Goal: Information Seeking & Learning: Learn about a topic

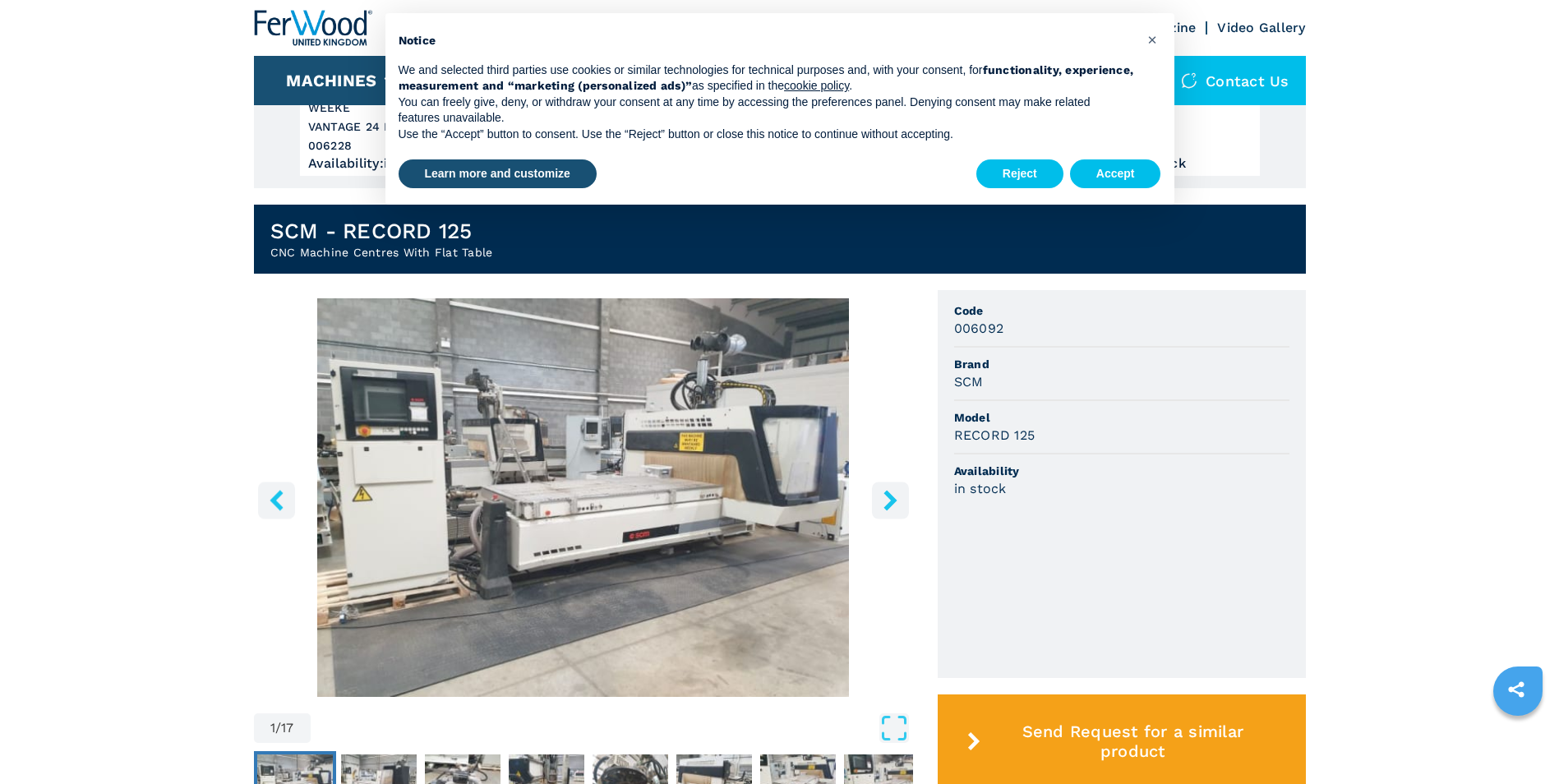
scroll to position [329, 0]
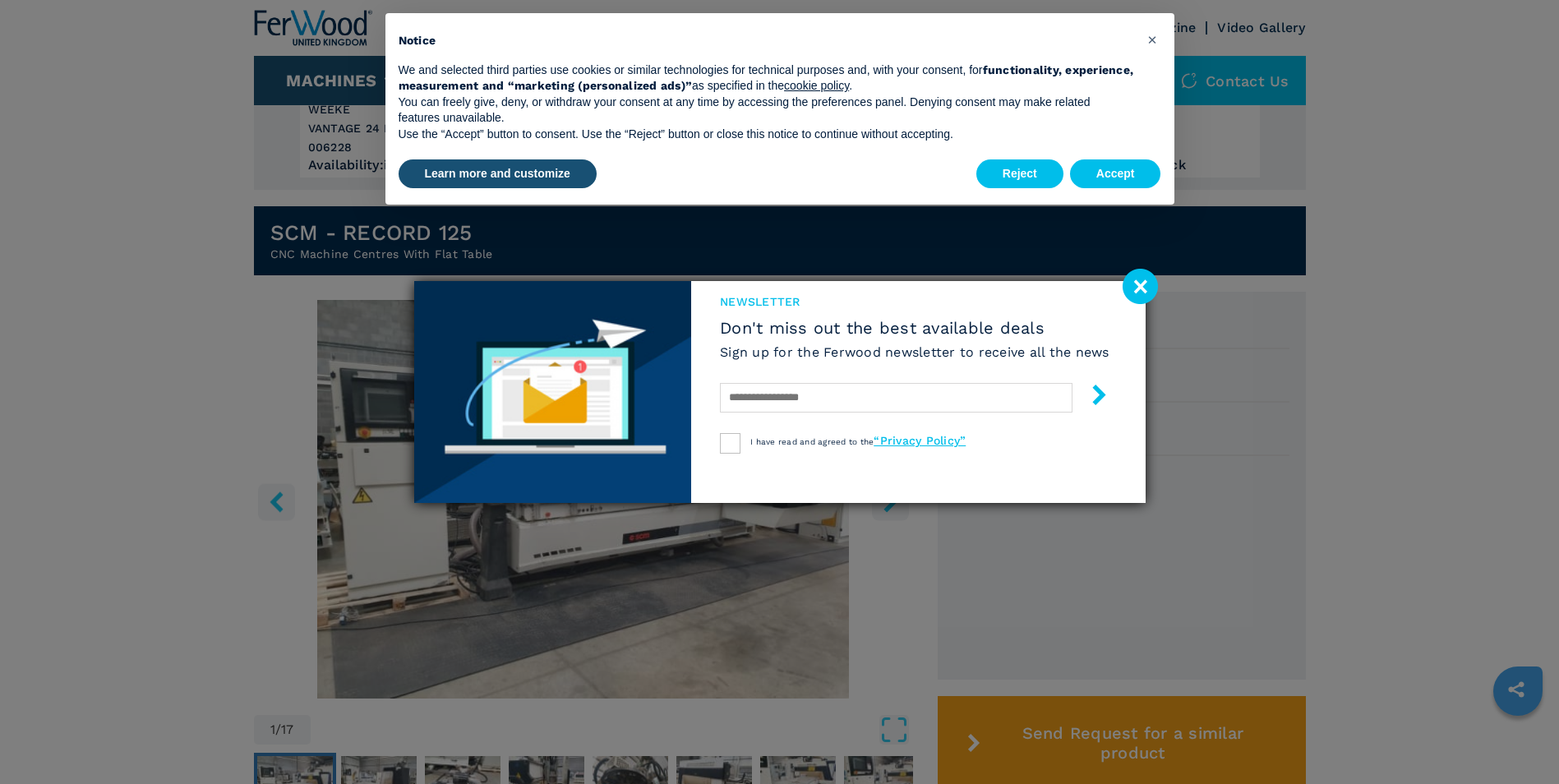
click at [1137, 286] on image at bounding box center [1140, 287] width 35 height 35
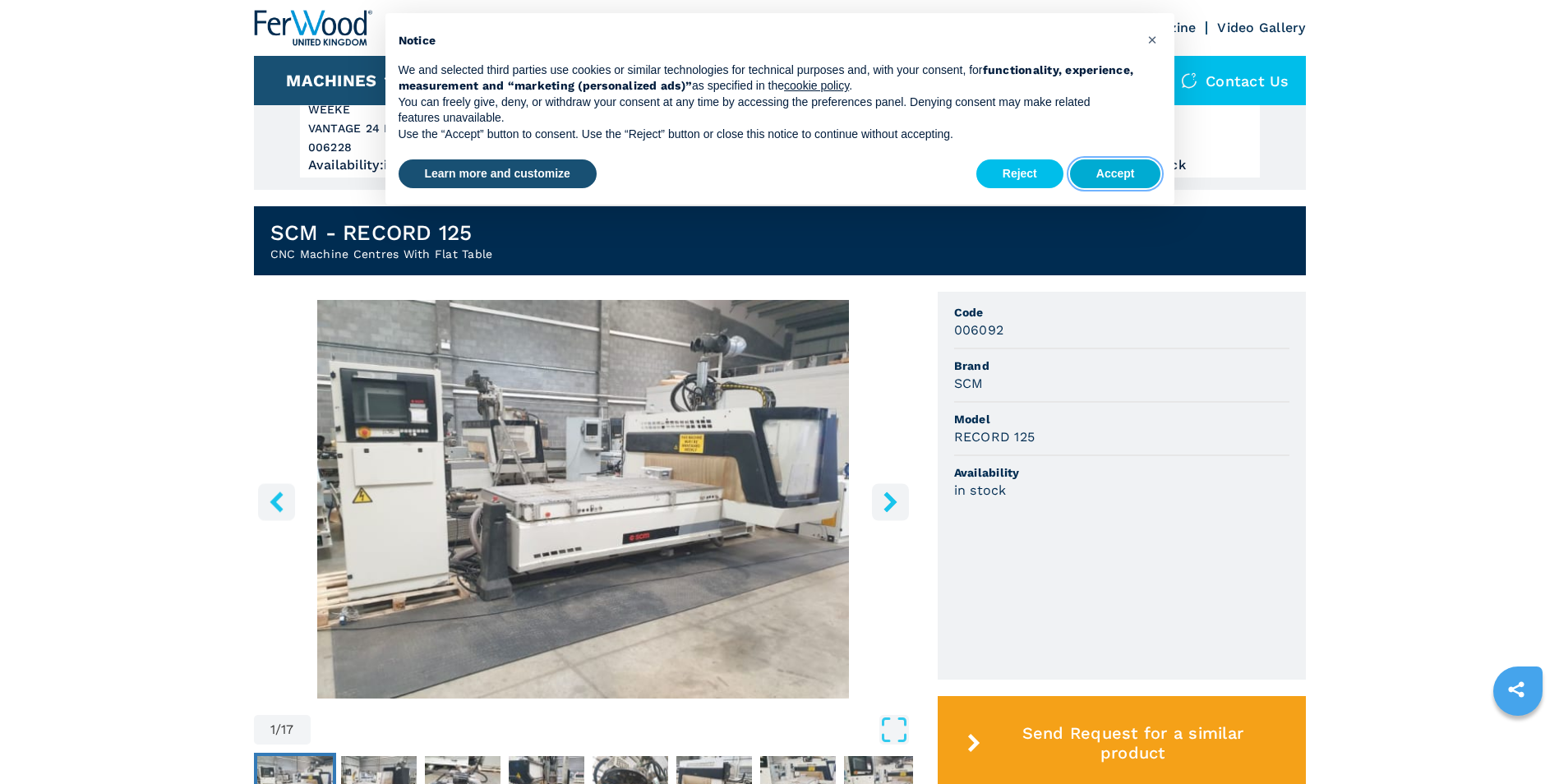
click at [1131, 172] on button "Accept" at bounding box center [1115, 174] width 91 height 29
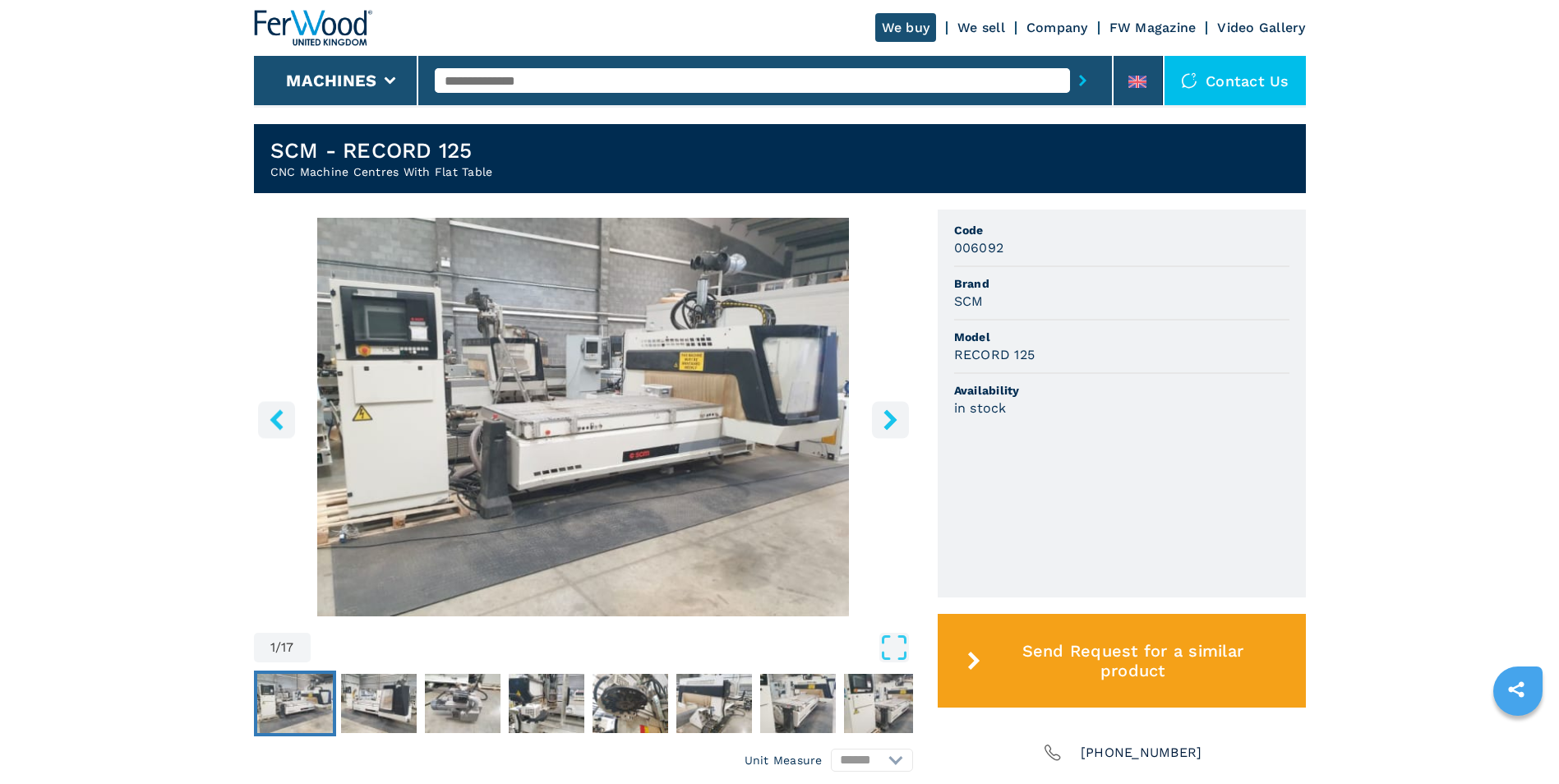
scroll to position [575, 0]
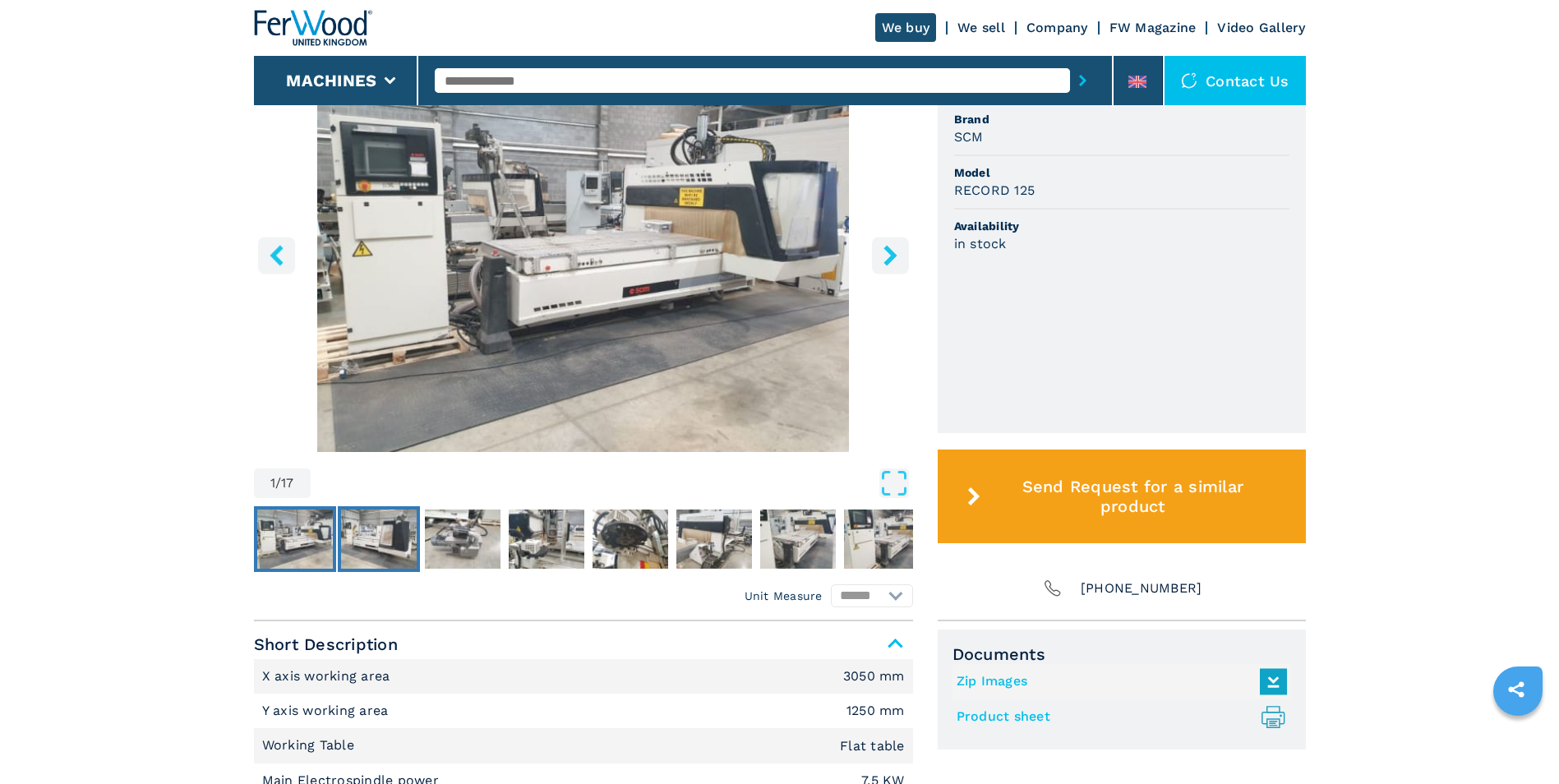
click at [378, 542] on img "Go to Slide 2" at bounding box center [379, 539] width 76 height 59
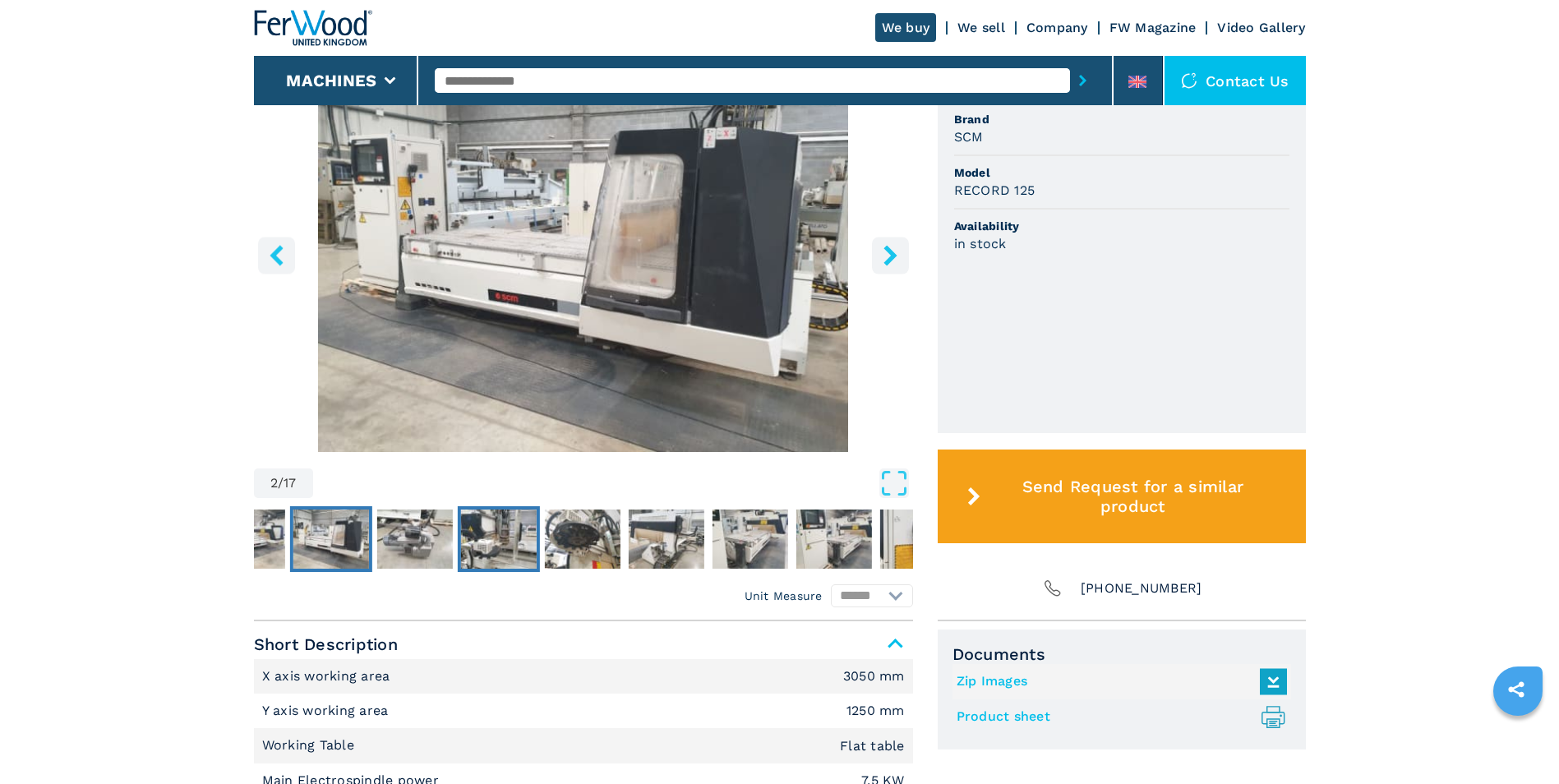
click at [486, 541] on img "Go to Slide 4" at bounding box center [498, 539] width 76 height 59
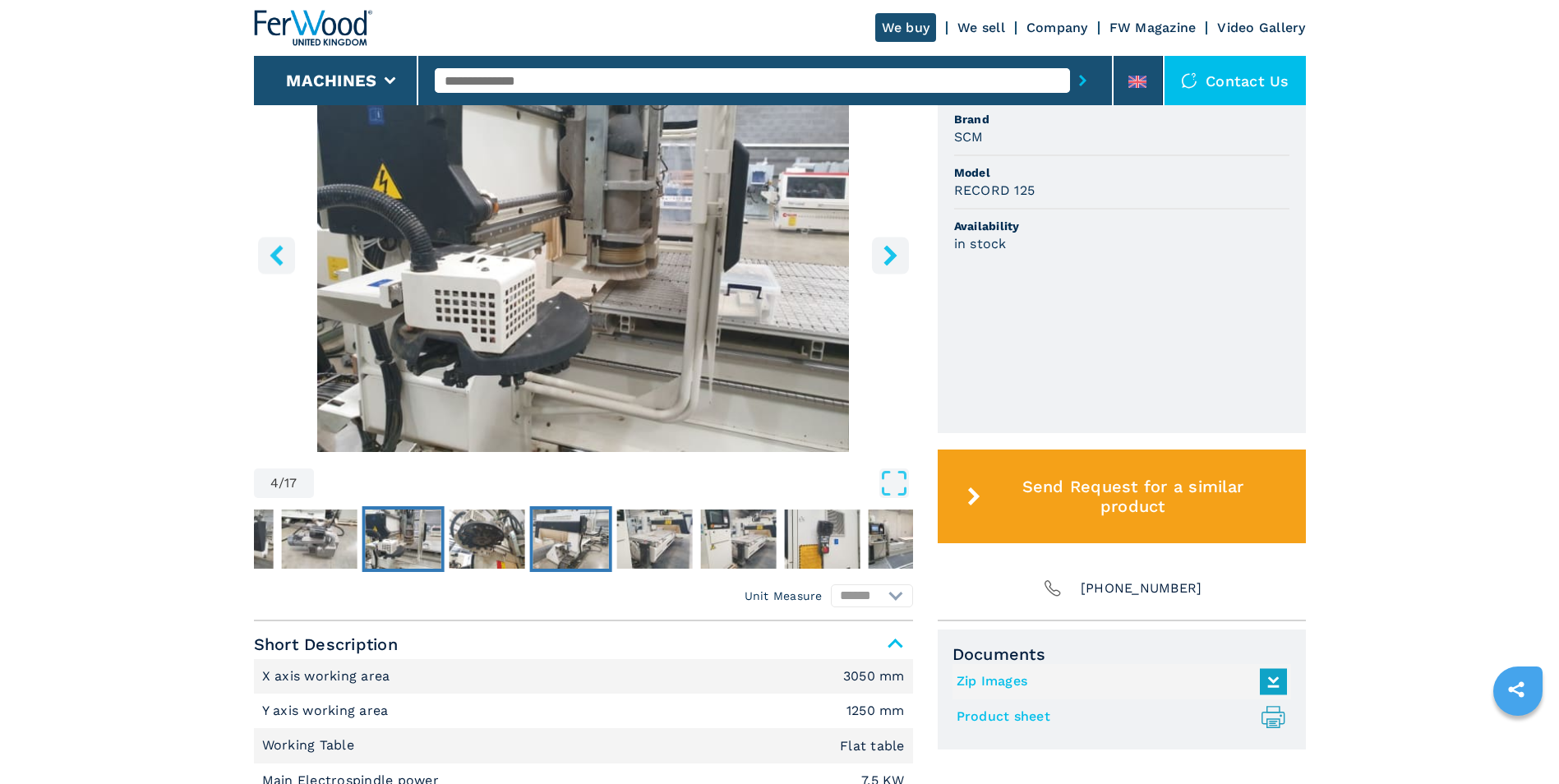
click at [561, 536] on img "Go to Slide 6" at bounding box center [570, 539] width 76 height 59
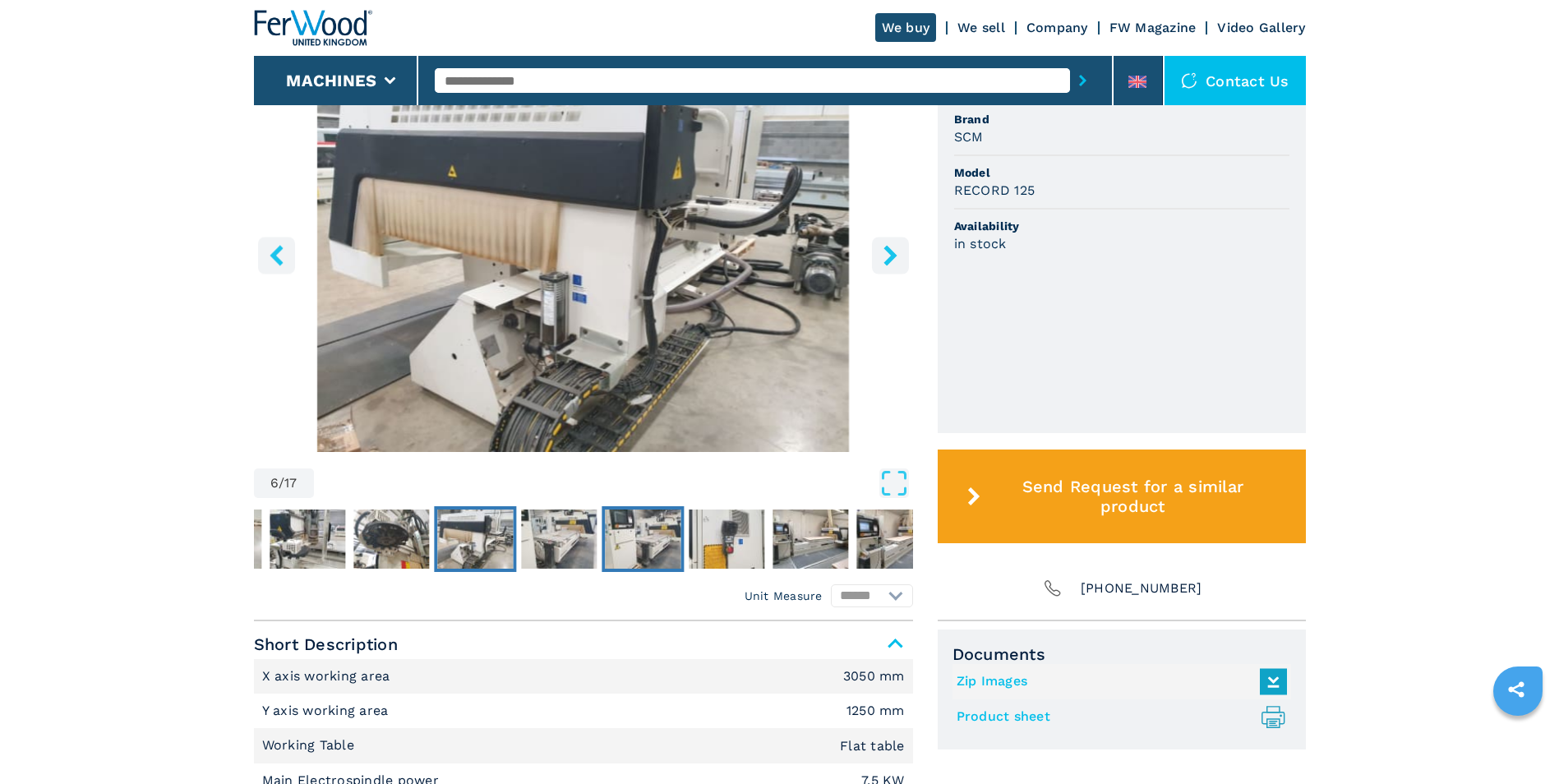
click at [642, 528] on img "Go to Slide 8" at bounding box center [642, 539] width 76 height 59
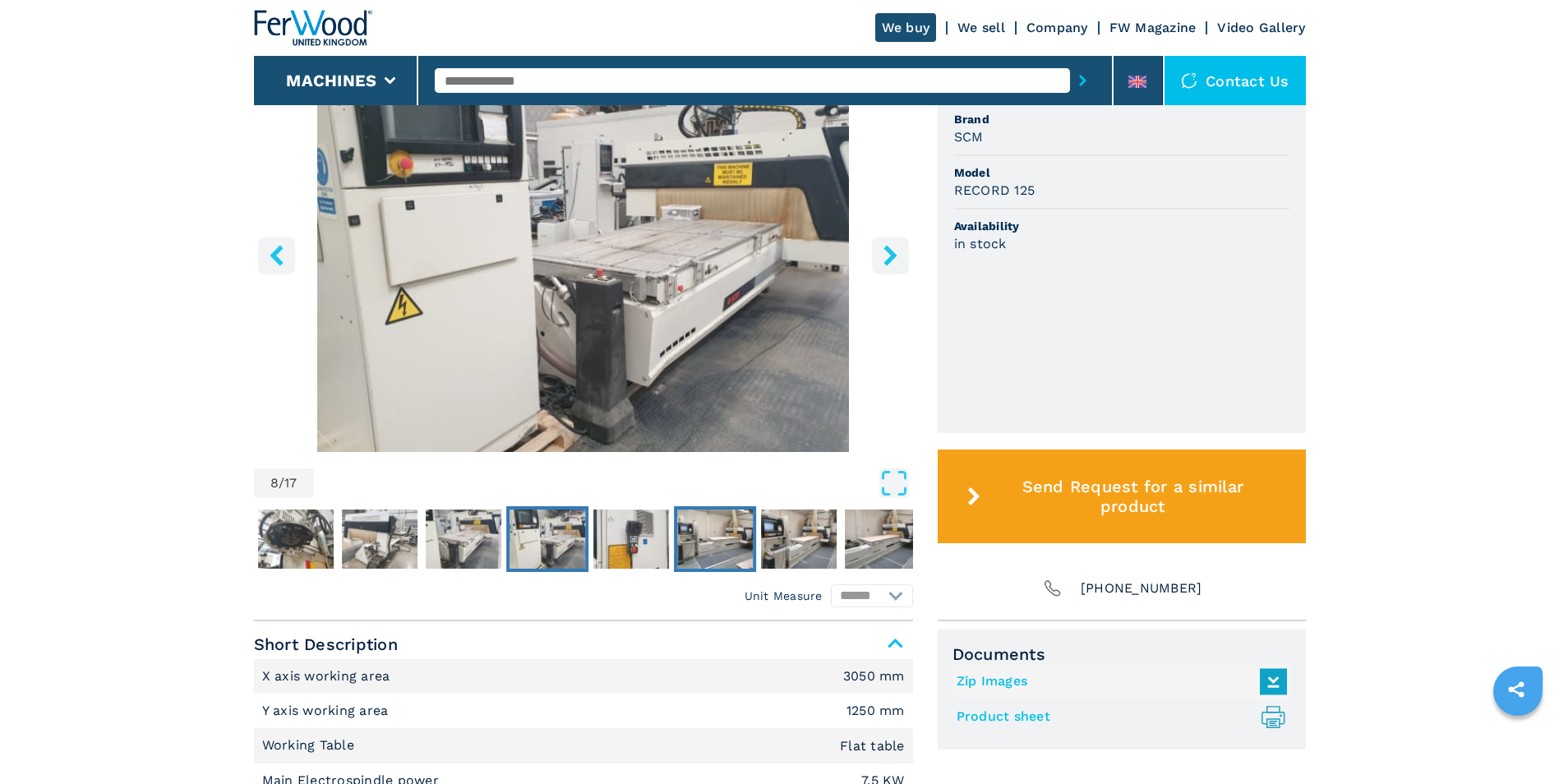
click at [697, 540] on img "Go to Slide 10" at bounding box center [715, 539] width 76 height 59
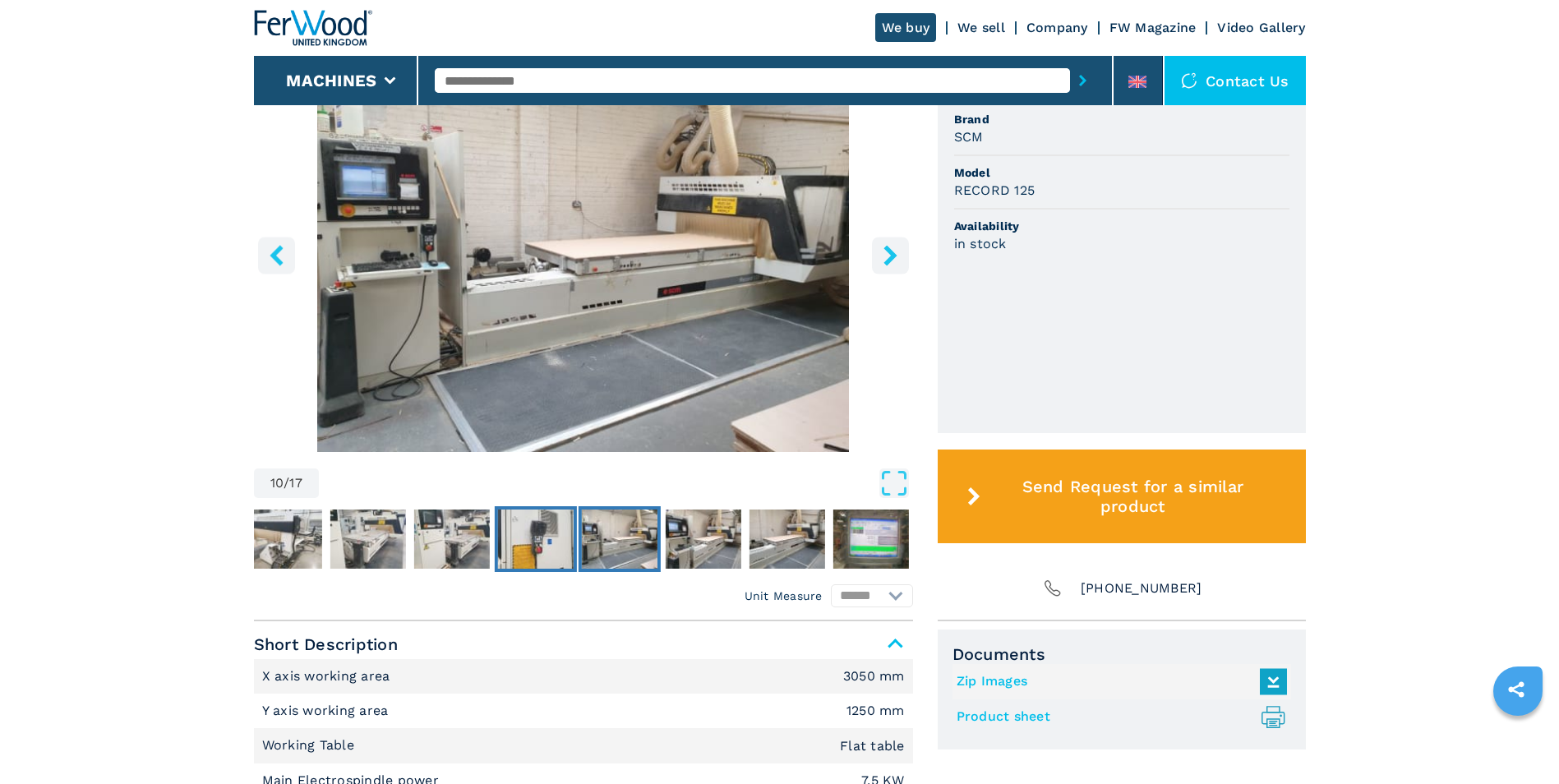
click at [545, 544] on img "Go to Slide 9" at bounding box center [535, 539] width 76 height 59
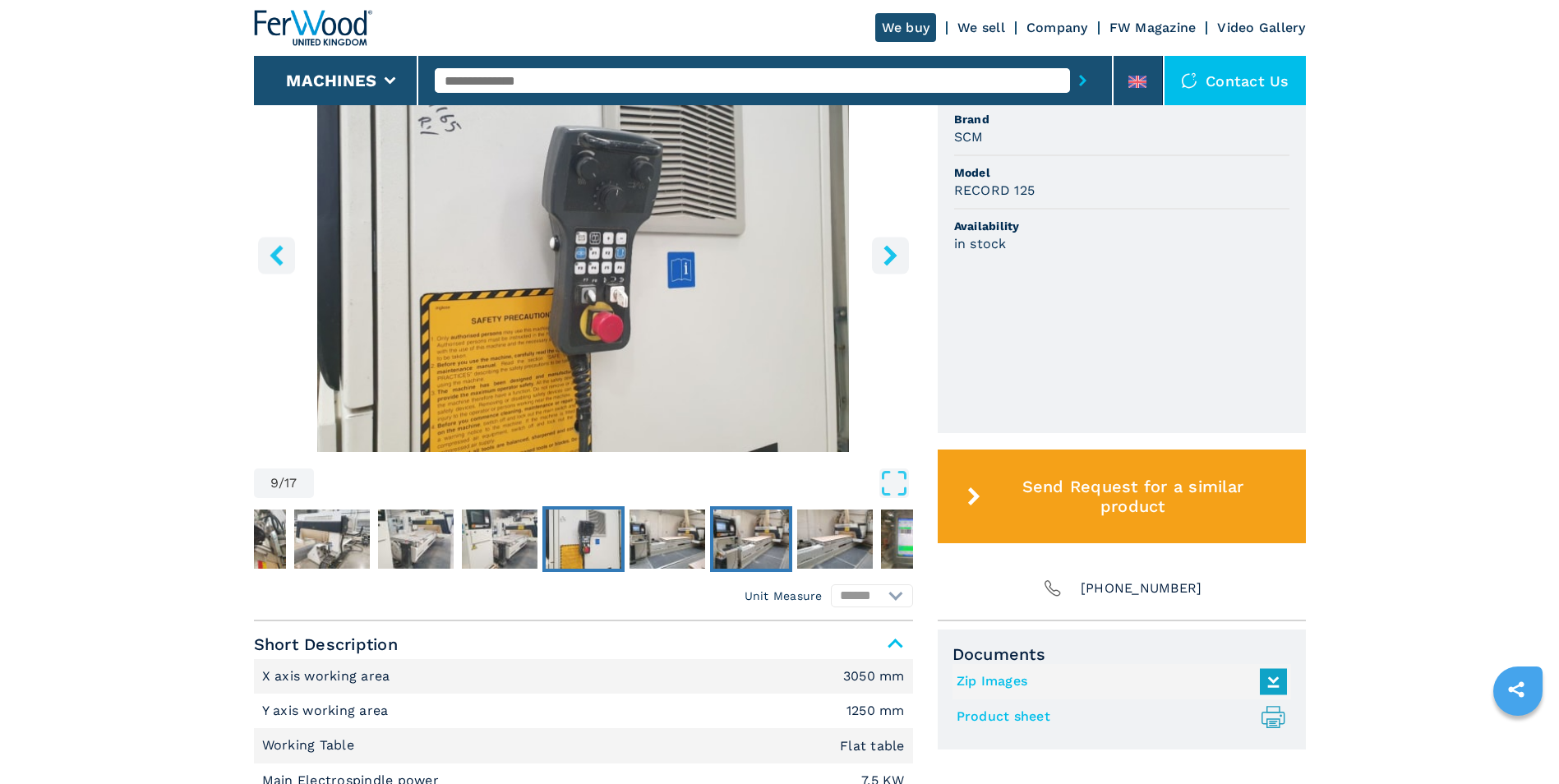
click at [731, 530] on img "Go to Slide 11" at bounding box center [751, 539] width 76 height 59
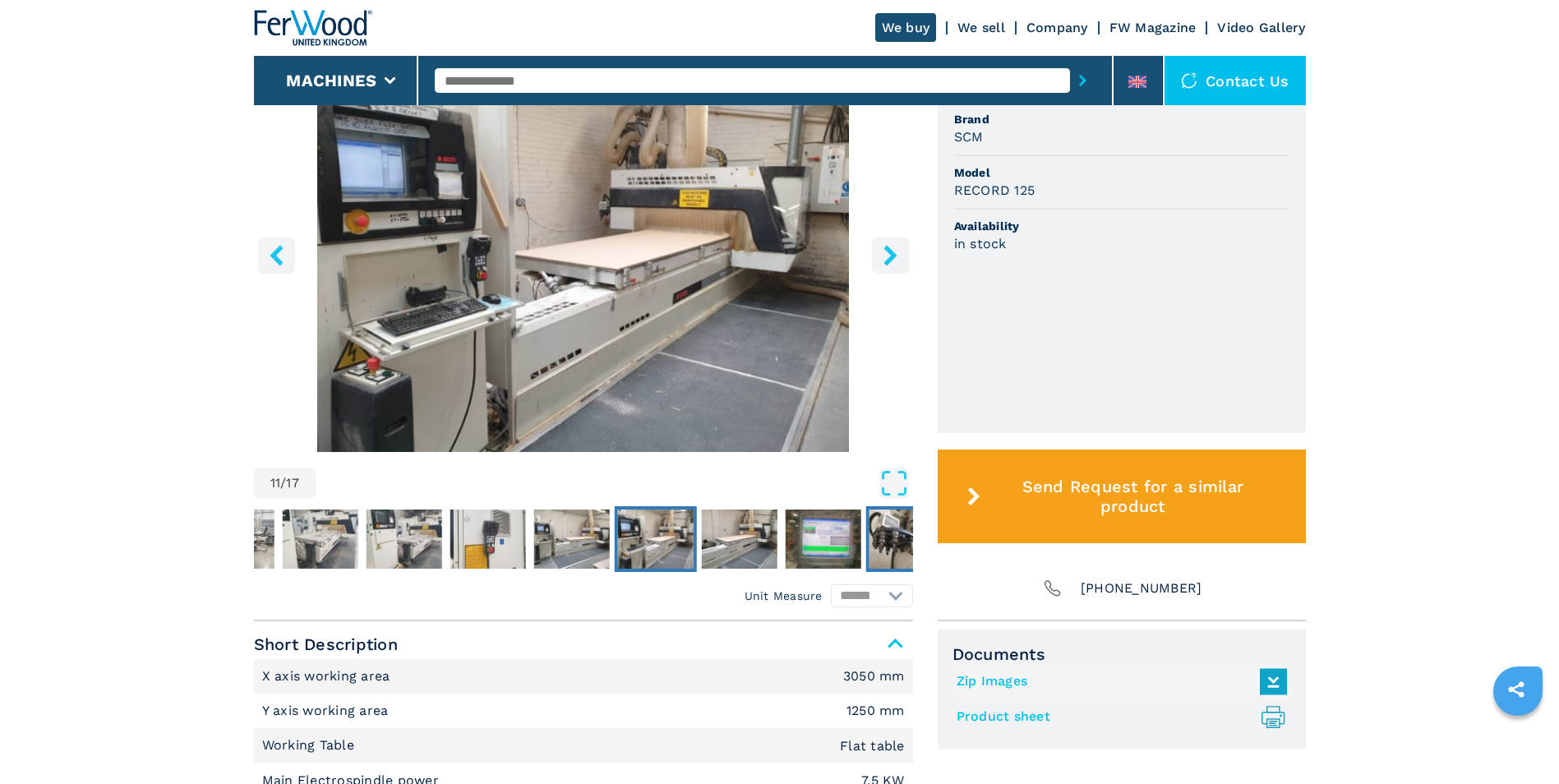
click at [884, 541] on img "Go to Slide 14" at bounding box center [907, 539] width 76 height 59
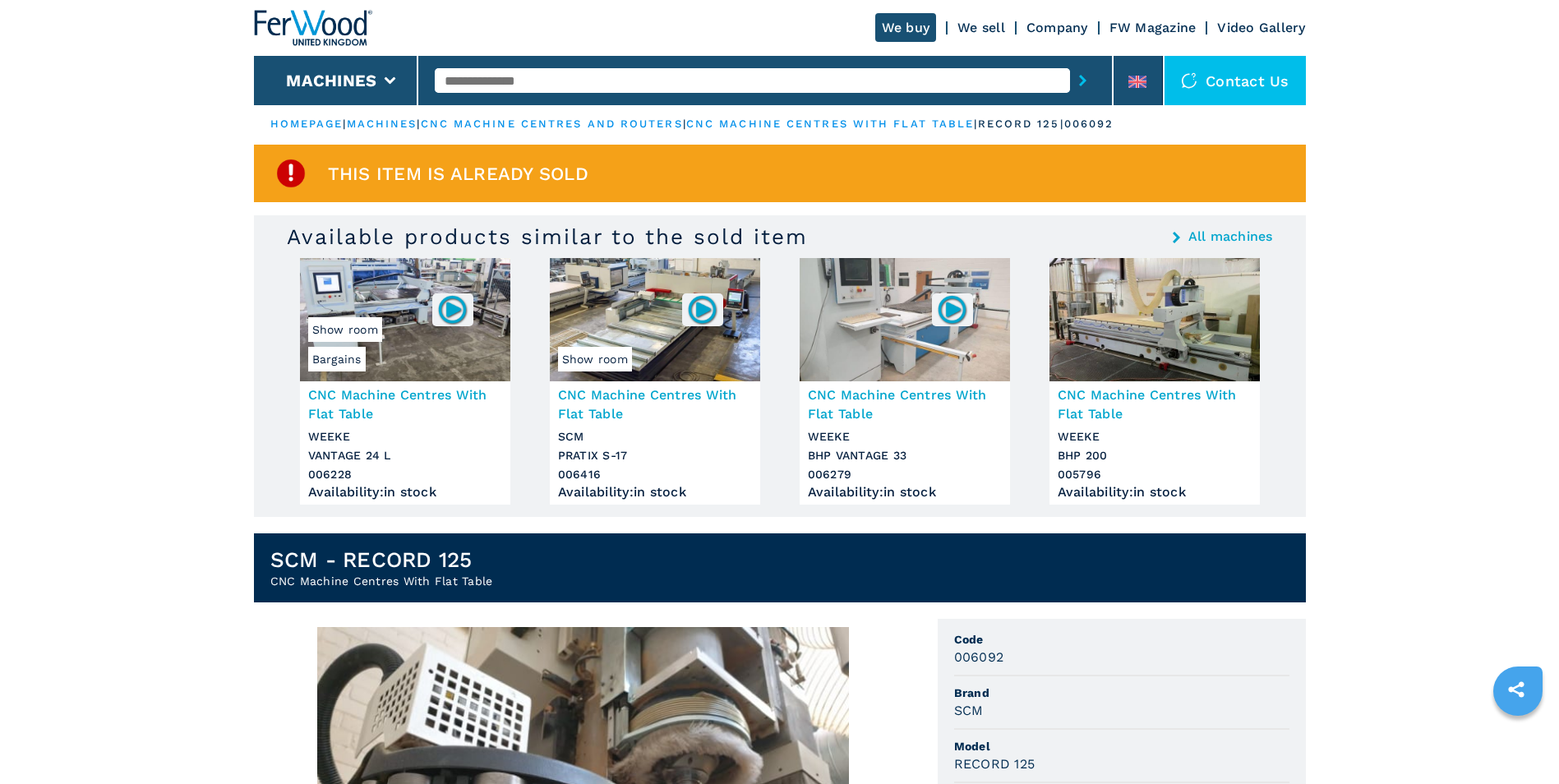
scroll to position [0, 0]
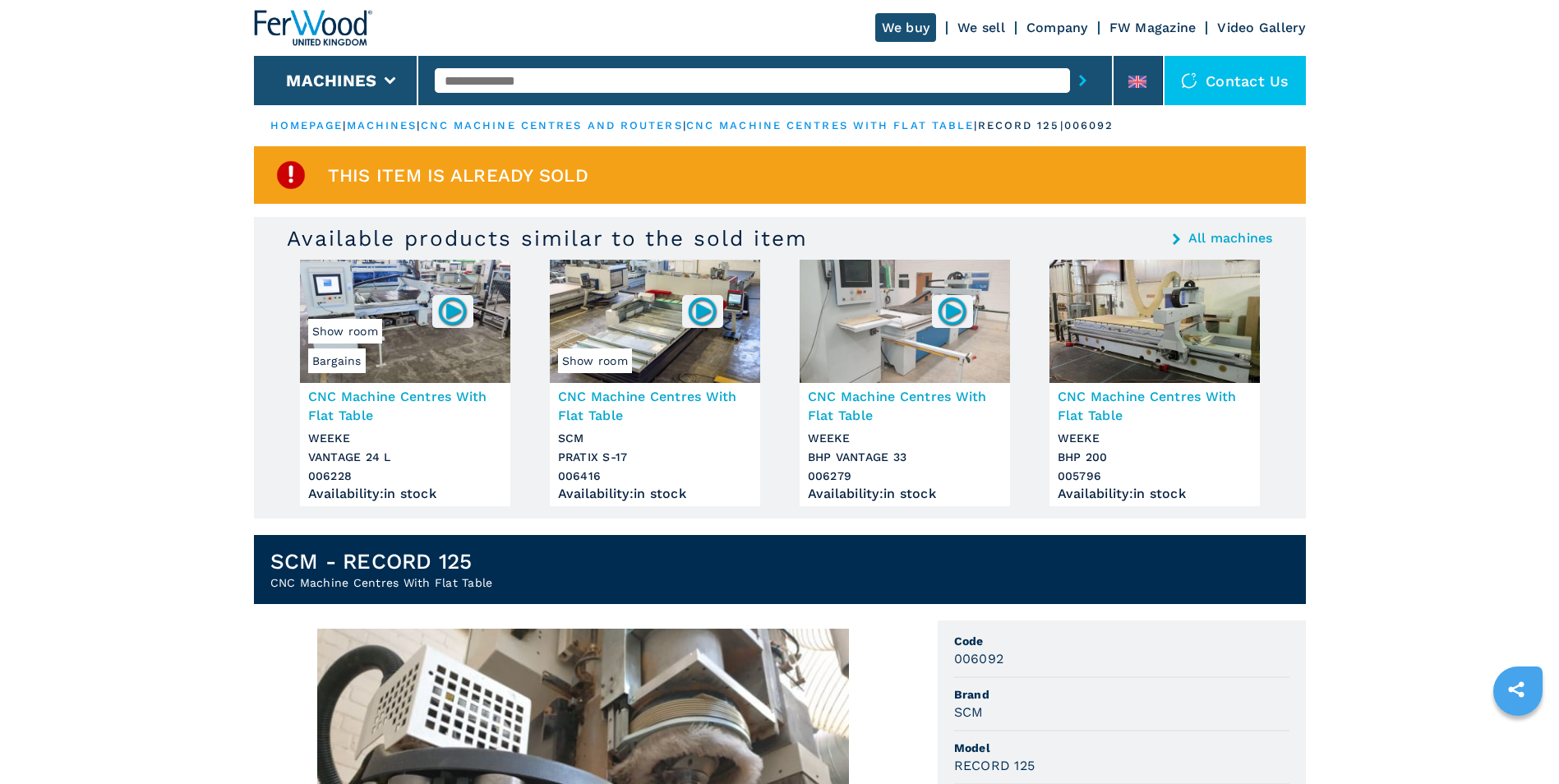
click at [1245, 240] on link "All machines" at bounding box center [1231, 239] width 85 height 13
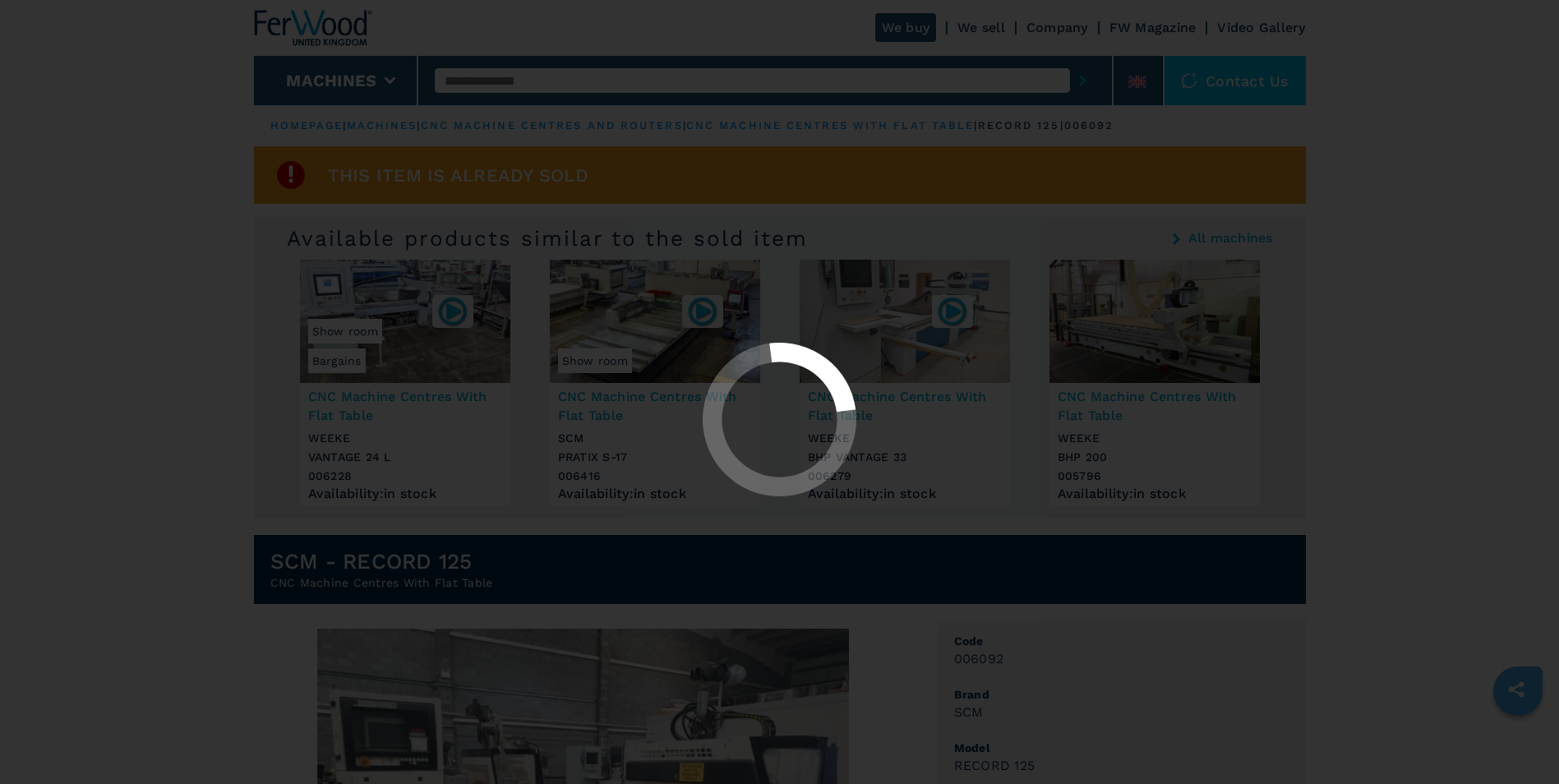
select select "**********"
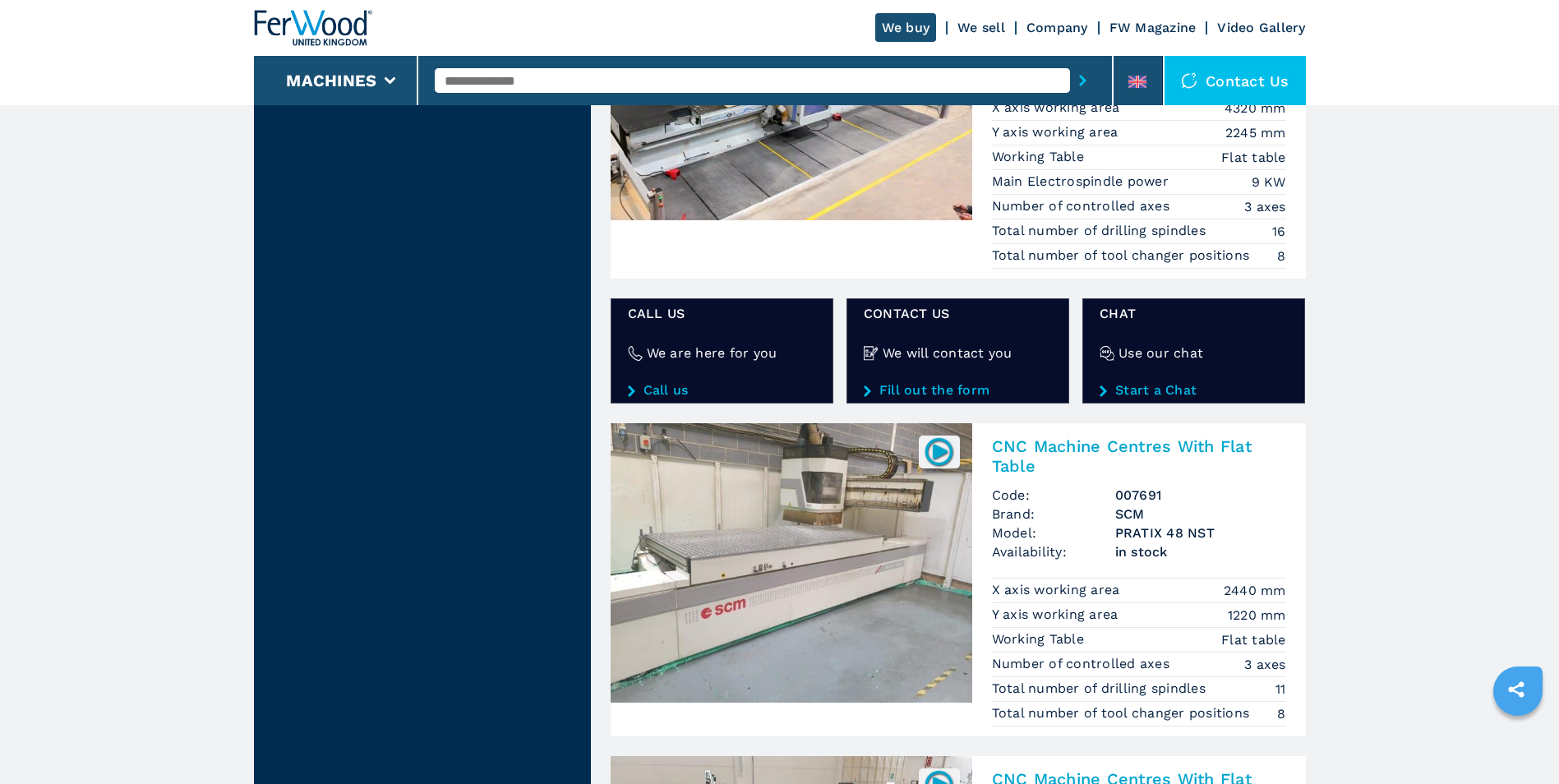
scroll to position [2958, 0]
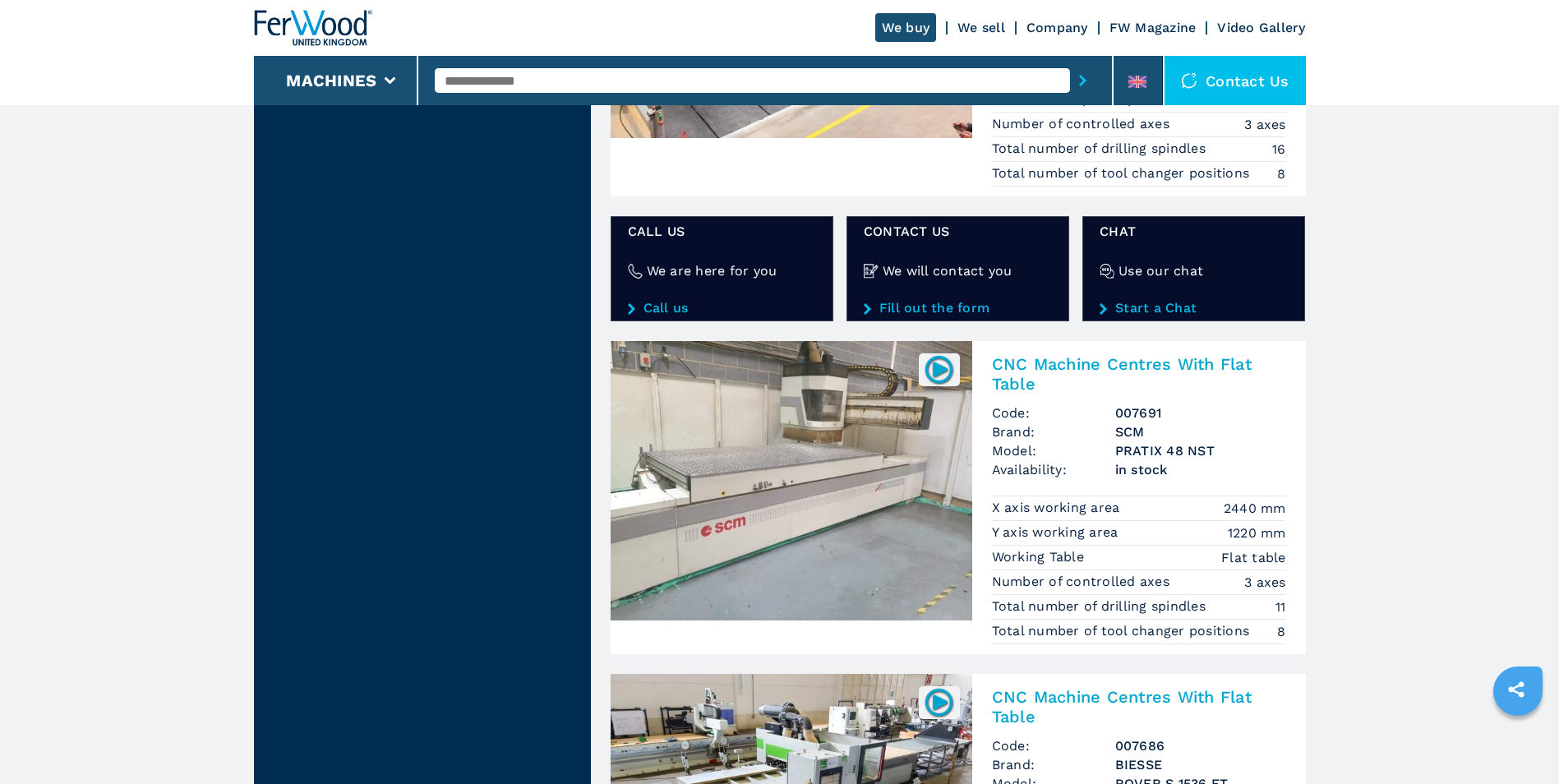
click at [1073, 366] on h2 "CNC Machine Centres With Flat Table" at bounding box center [1138, 373] width 294 height 40
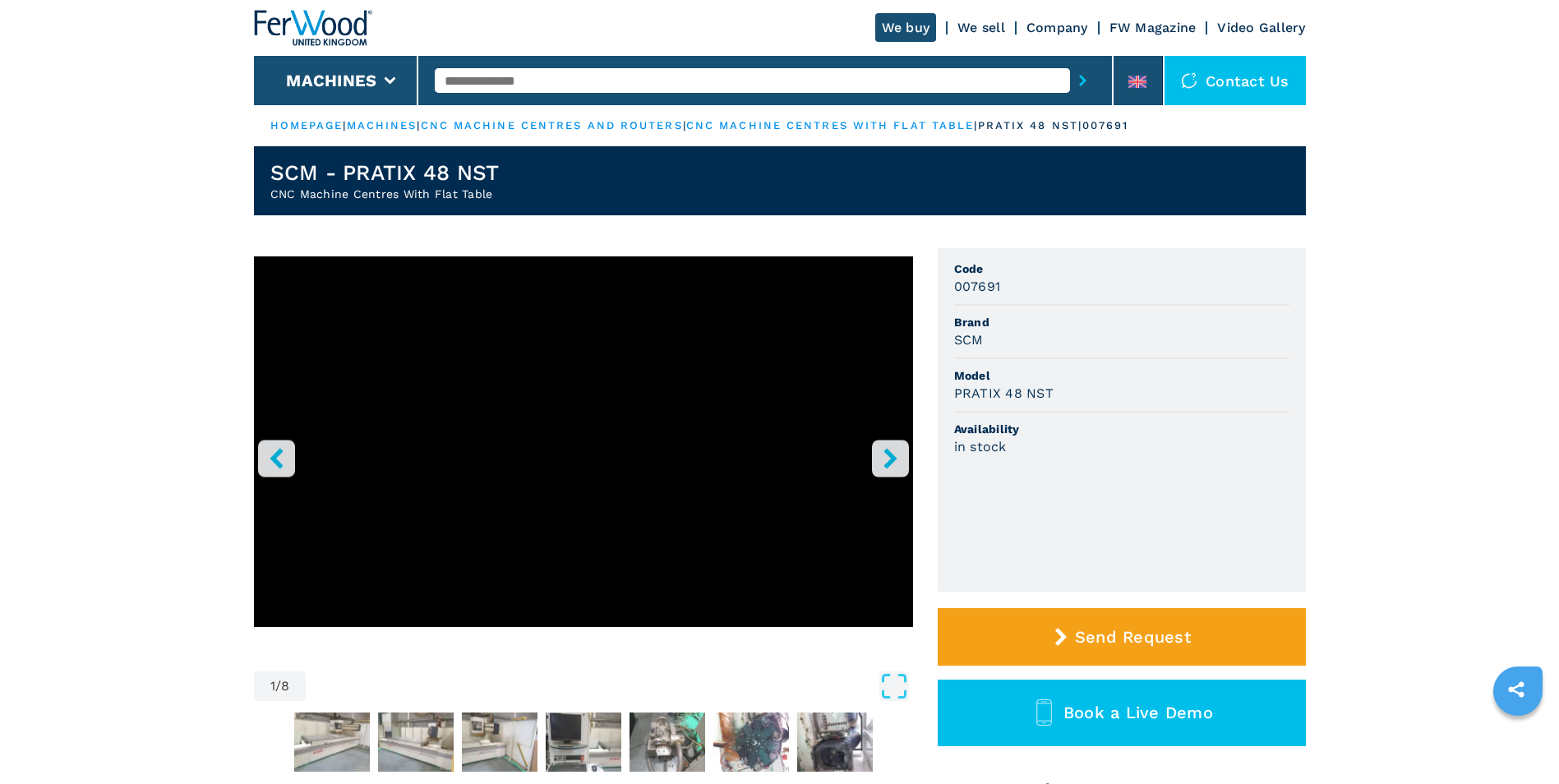
click at [898, 457] on icon "right-button" at bounding box center [890, 458] width 20 height 20
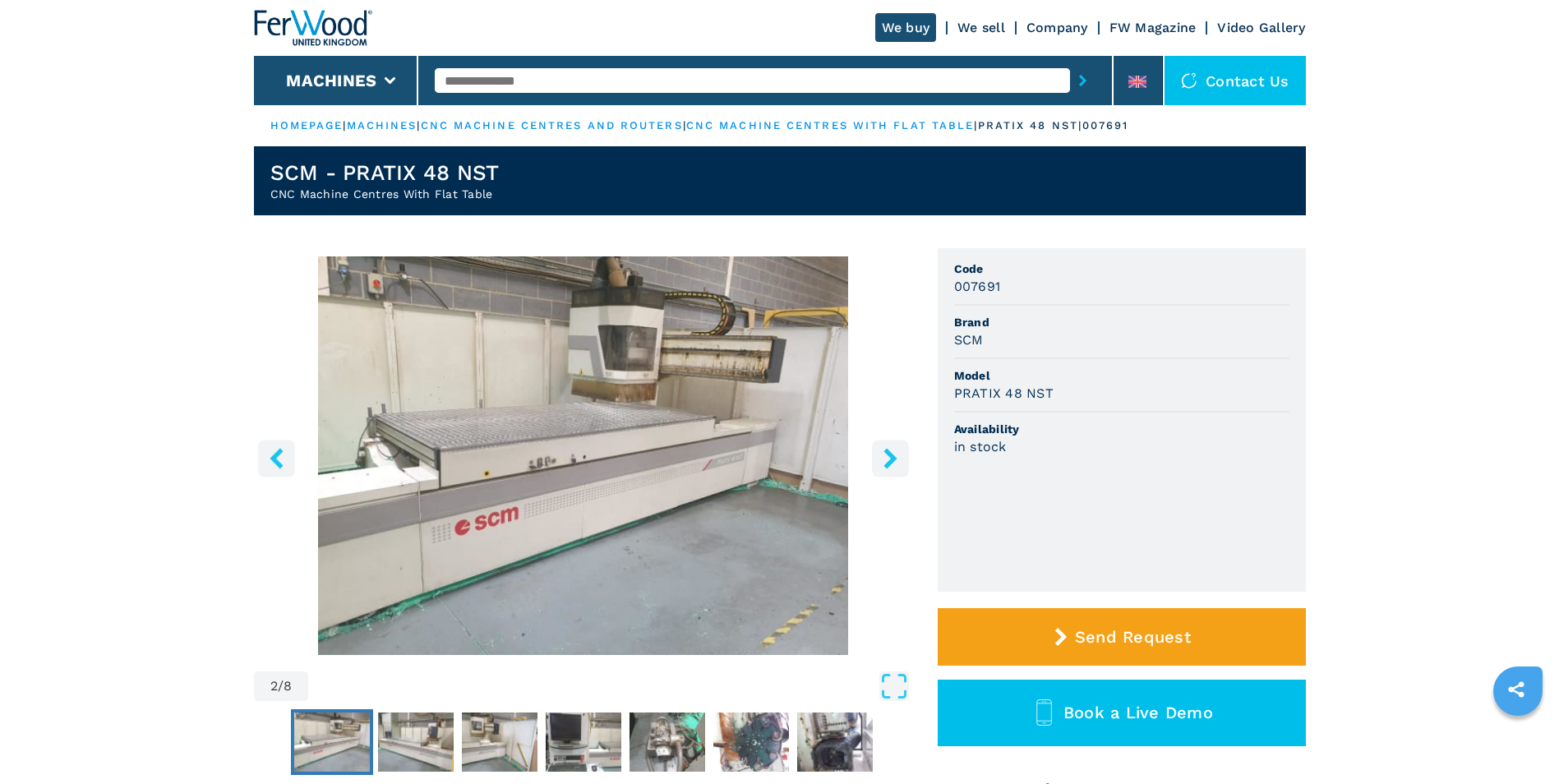
click at [895, 459] on icon "right-button" at bounding box center [890, 458] width 13 height 20
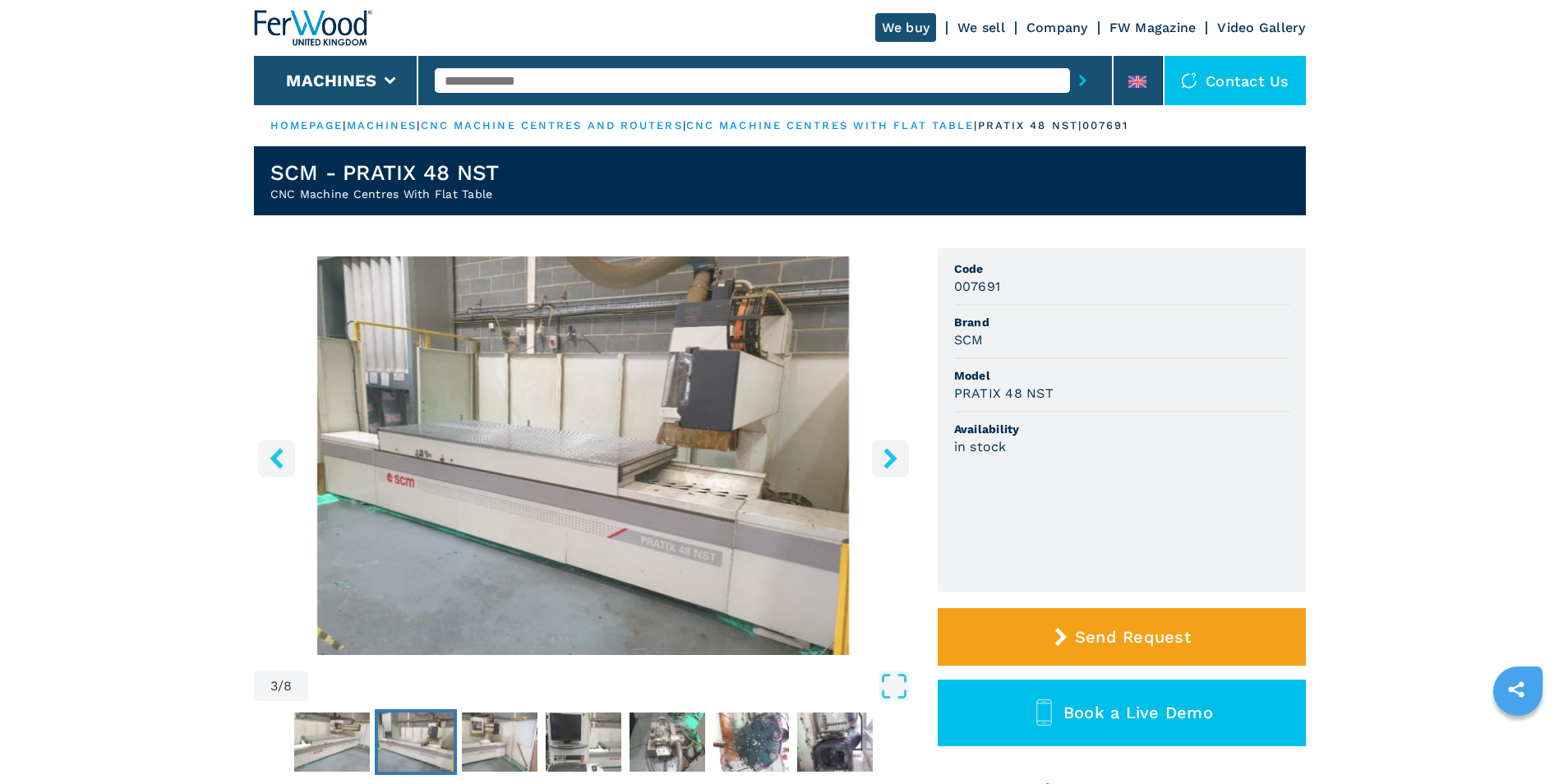
click at [895, 459] on icon "right-button" at bounding box center [890, 458] width 13 height 20
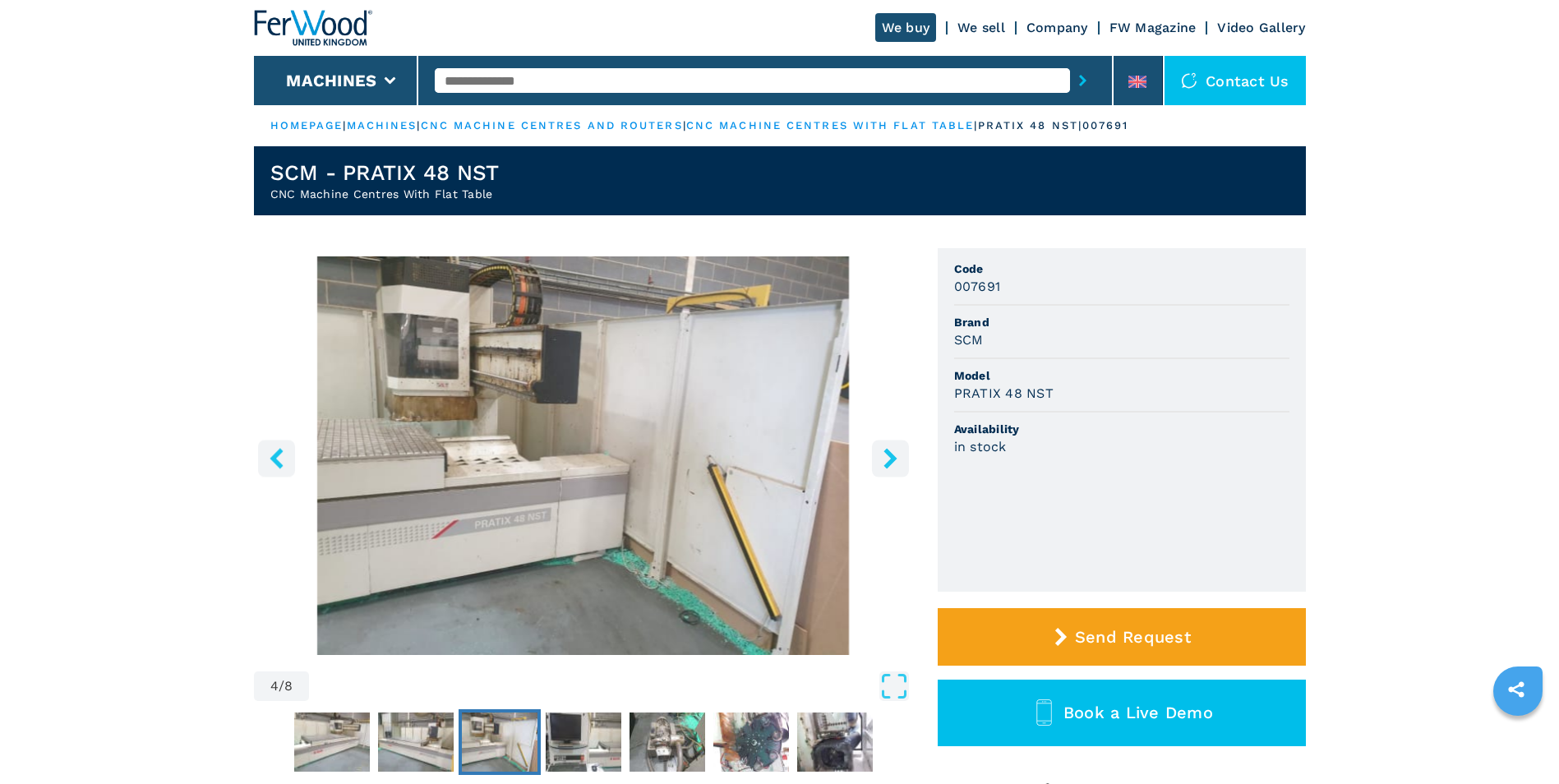
click at [895, 459] on icon "right-button" at bounding box center [890, 458] width 13 height 20
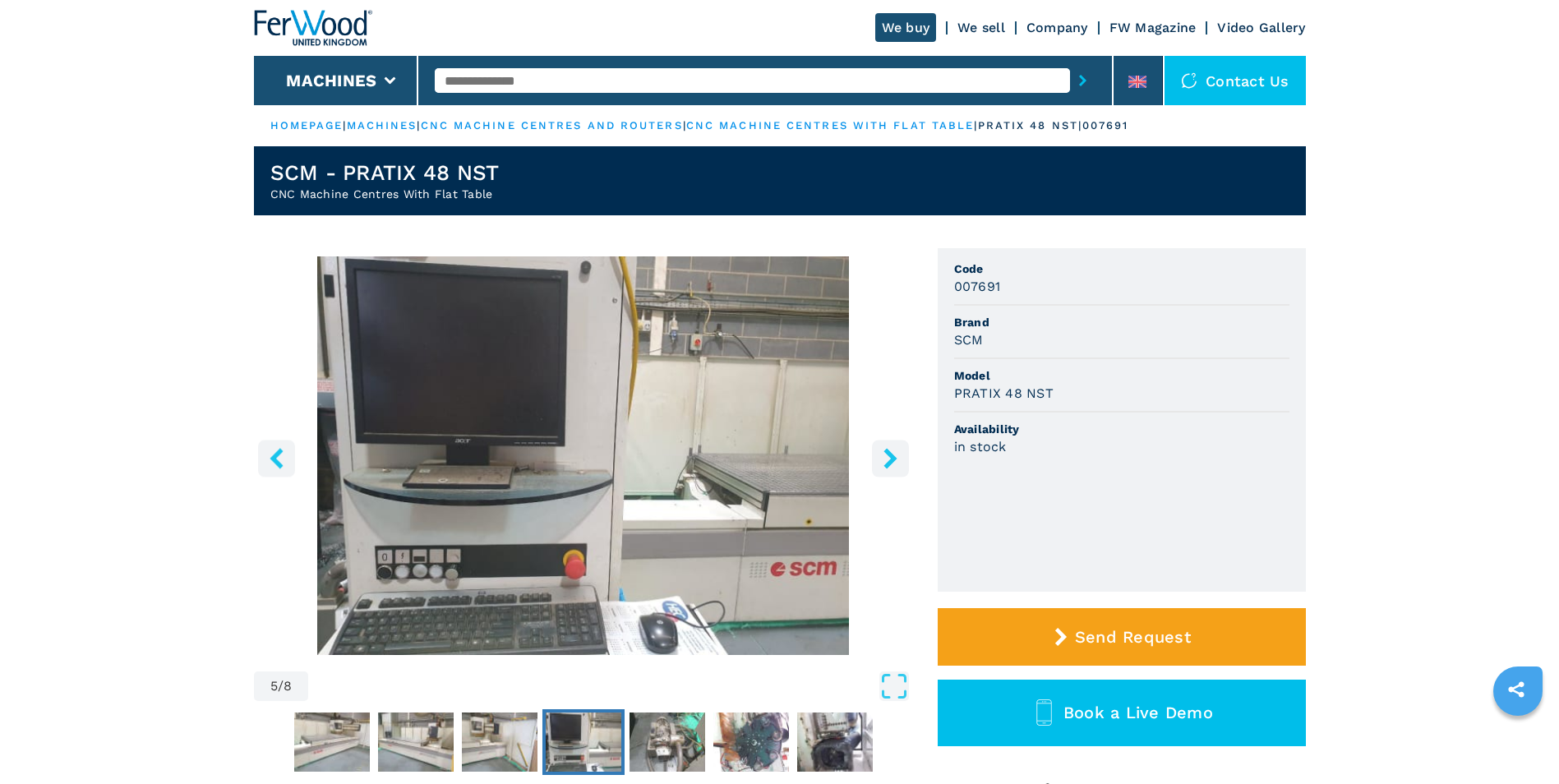
click at [887, 460] on icon "right-button" at bounding box center [890, 458] width 20 height 20
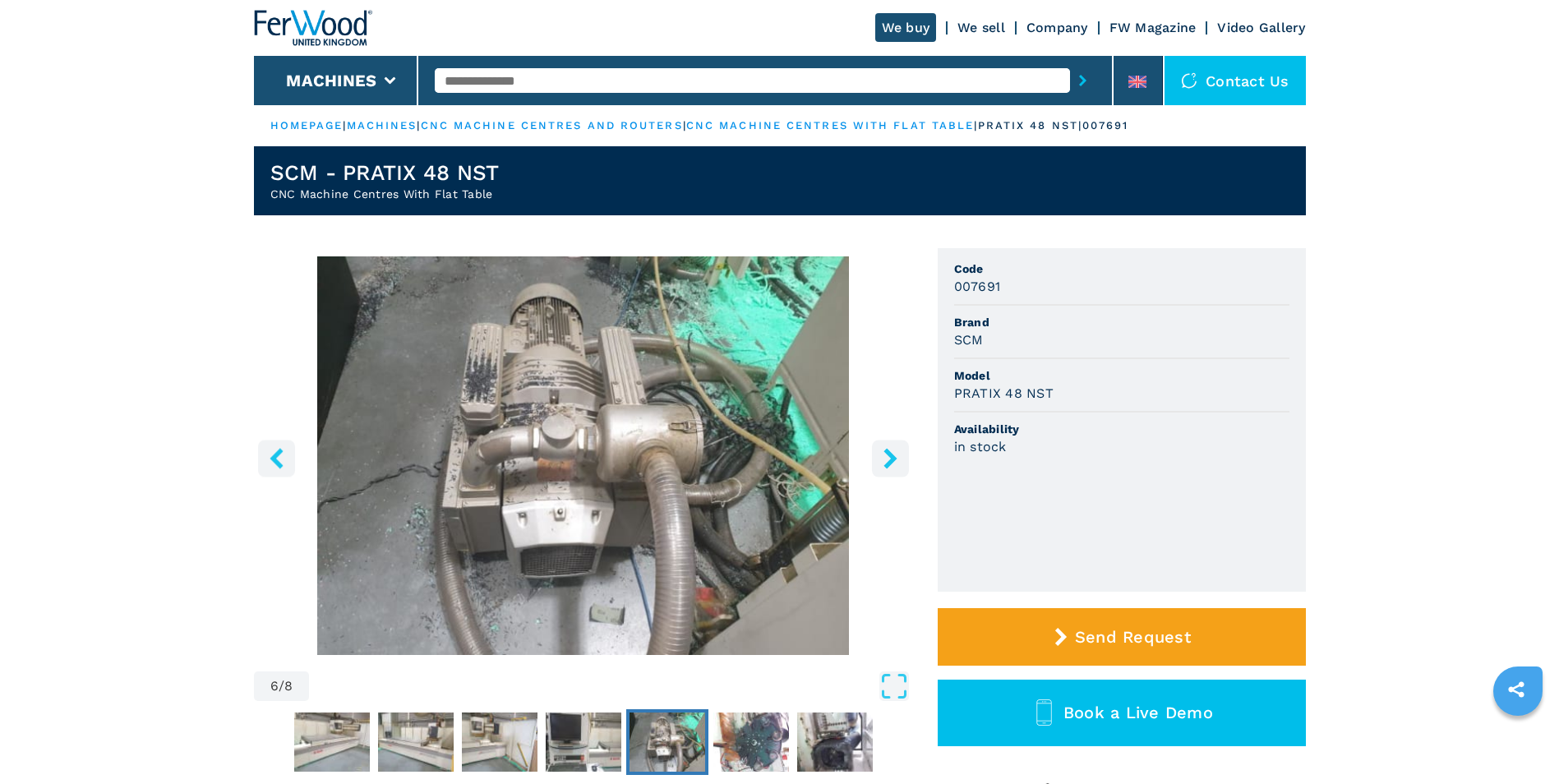
click at [888, 457] on icon "right-button" at bounding box center [890, 458] width 20 height 20
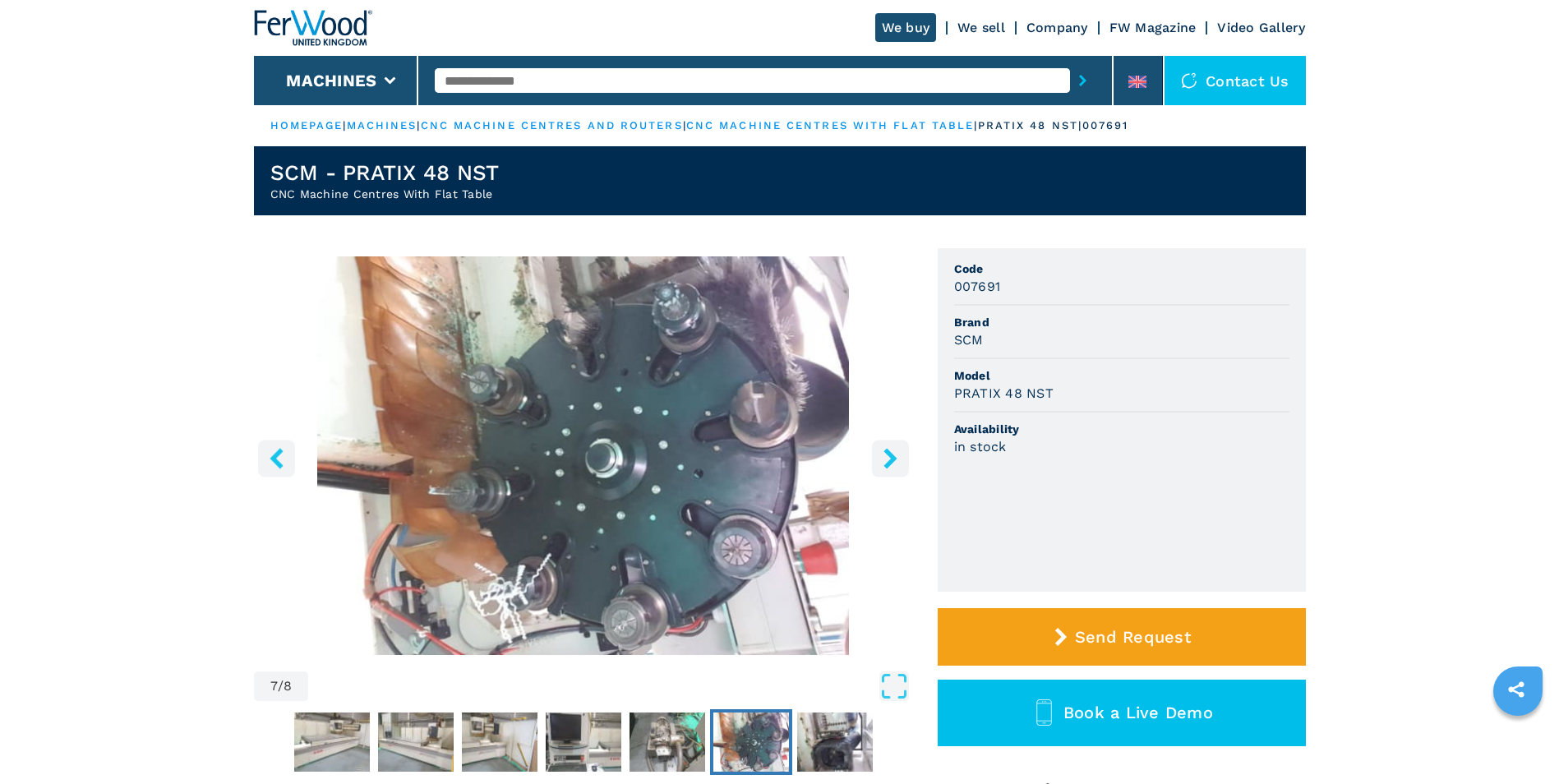
click at [892, 453] on icon "right-button" at bounding box center [890, 458] width 13 height 20
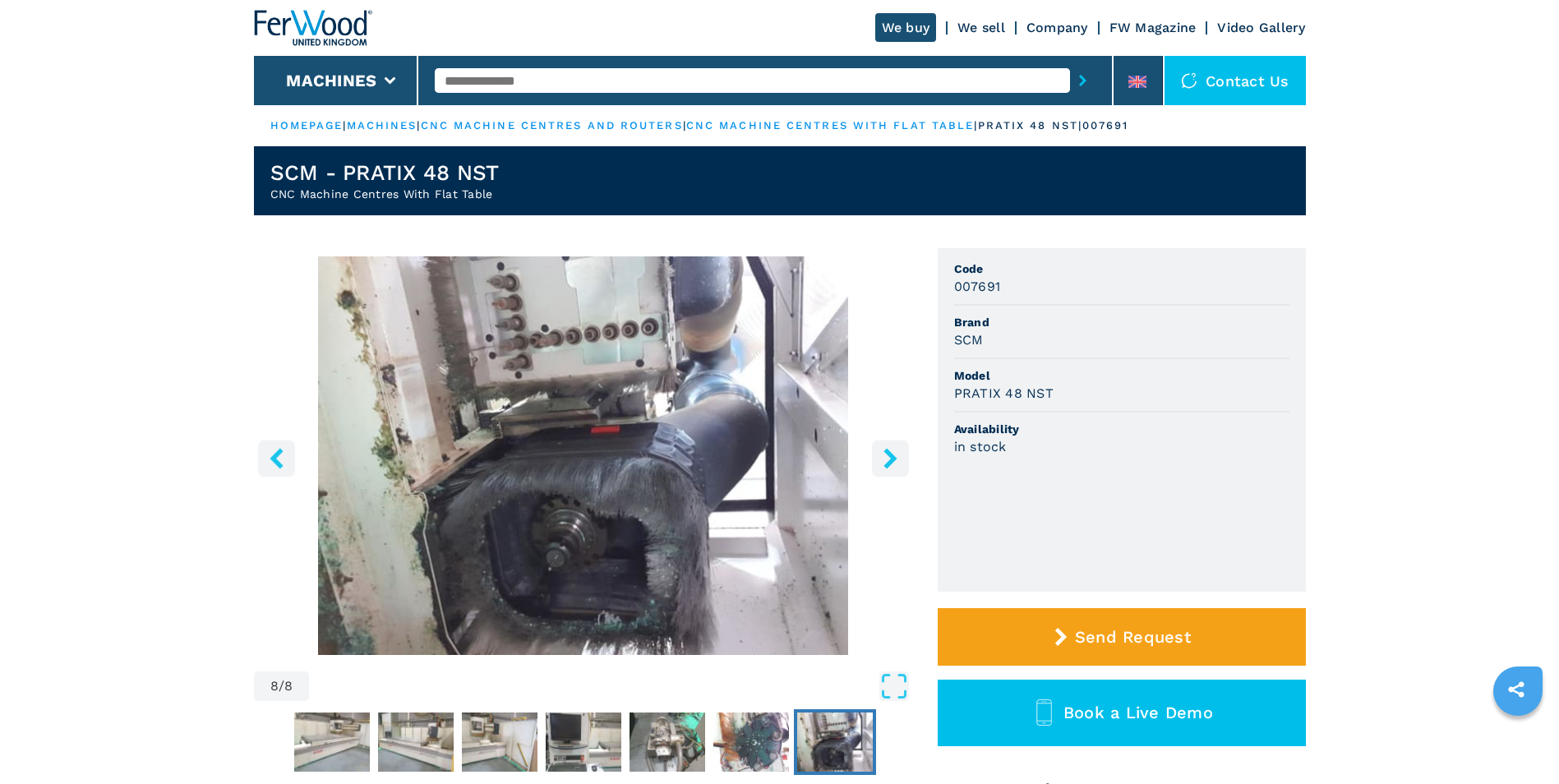
click at [889, 456] on icon "right-button" at bounding box center [890, 458] width 13 height 20
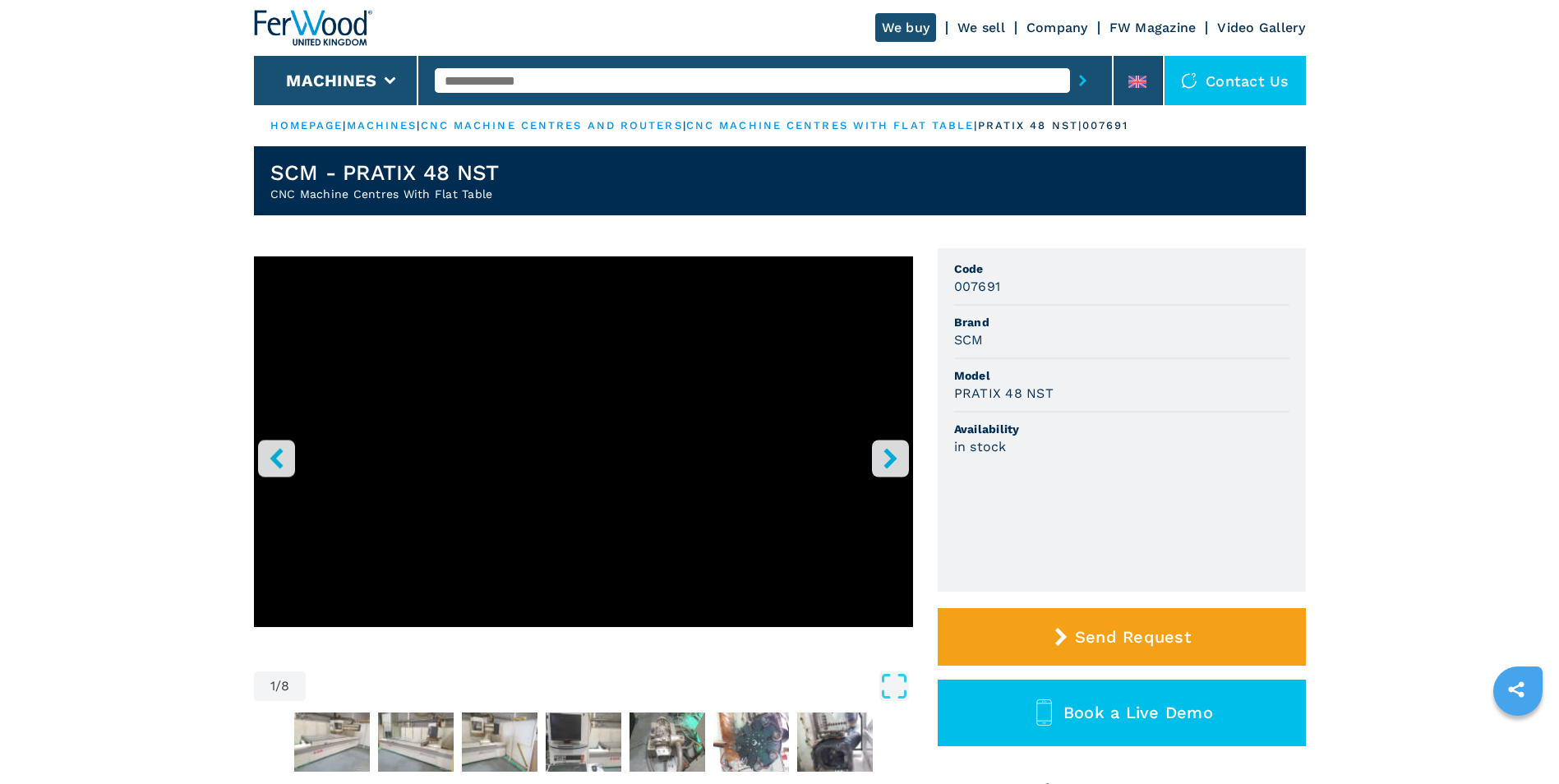
click at [889, 455] on icon "right-button" at bounding box center [890, 458] width 13 height 20
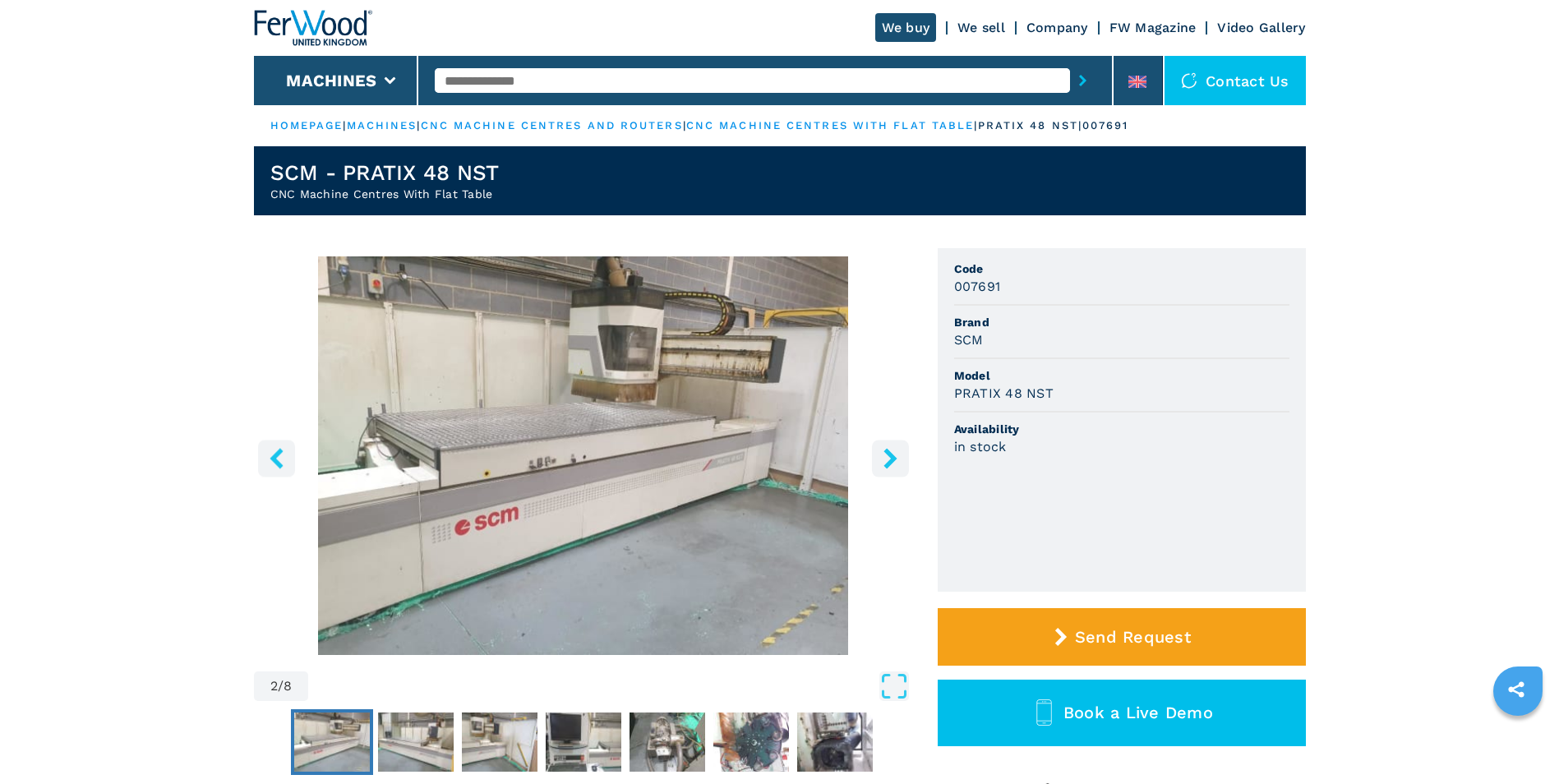
click at [888, 456] on icon "right-button" at bounding box center [890, 458] width 13 height 20
